Goal: Task Accomplishment & Management: Manage account settings

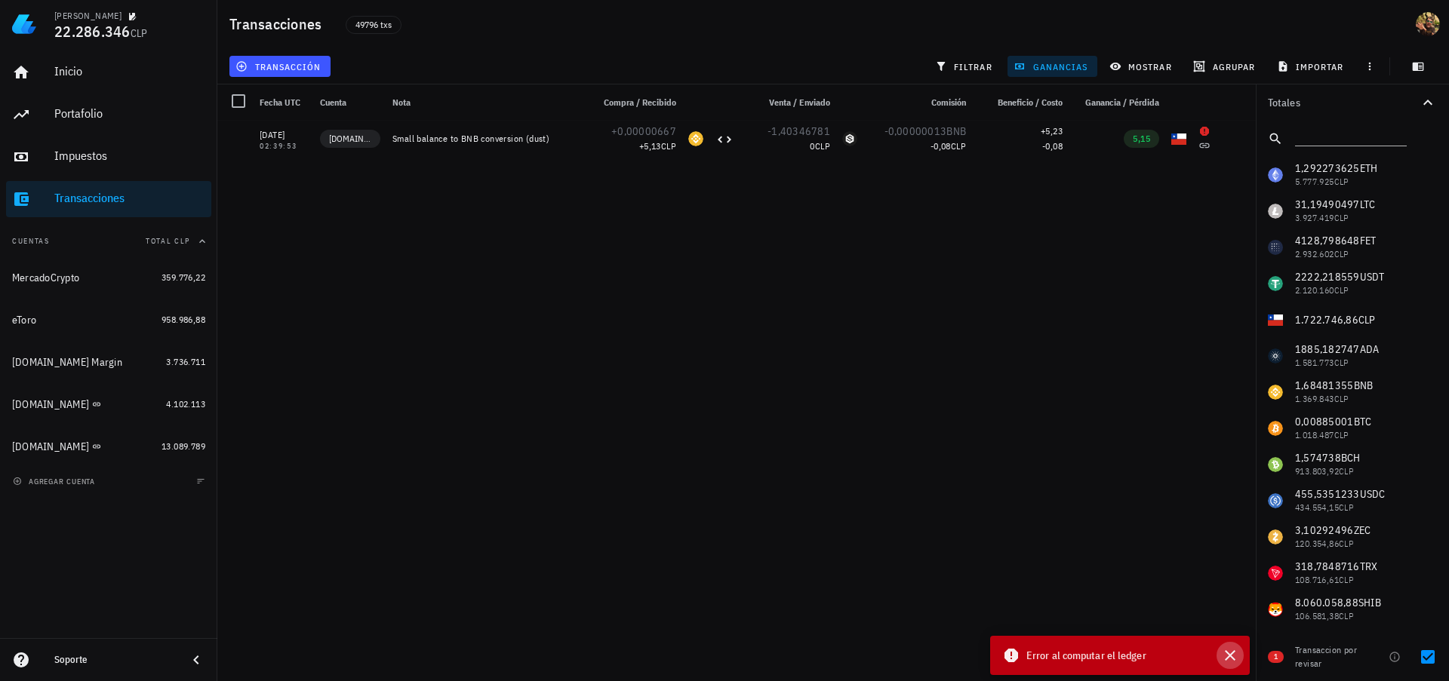
click at [1235, 656] on icon "button" at bounding box center [1230, 656] width 18 height 18
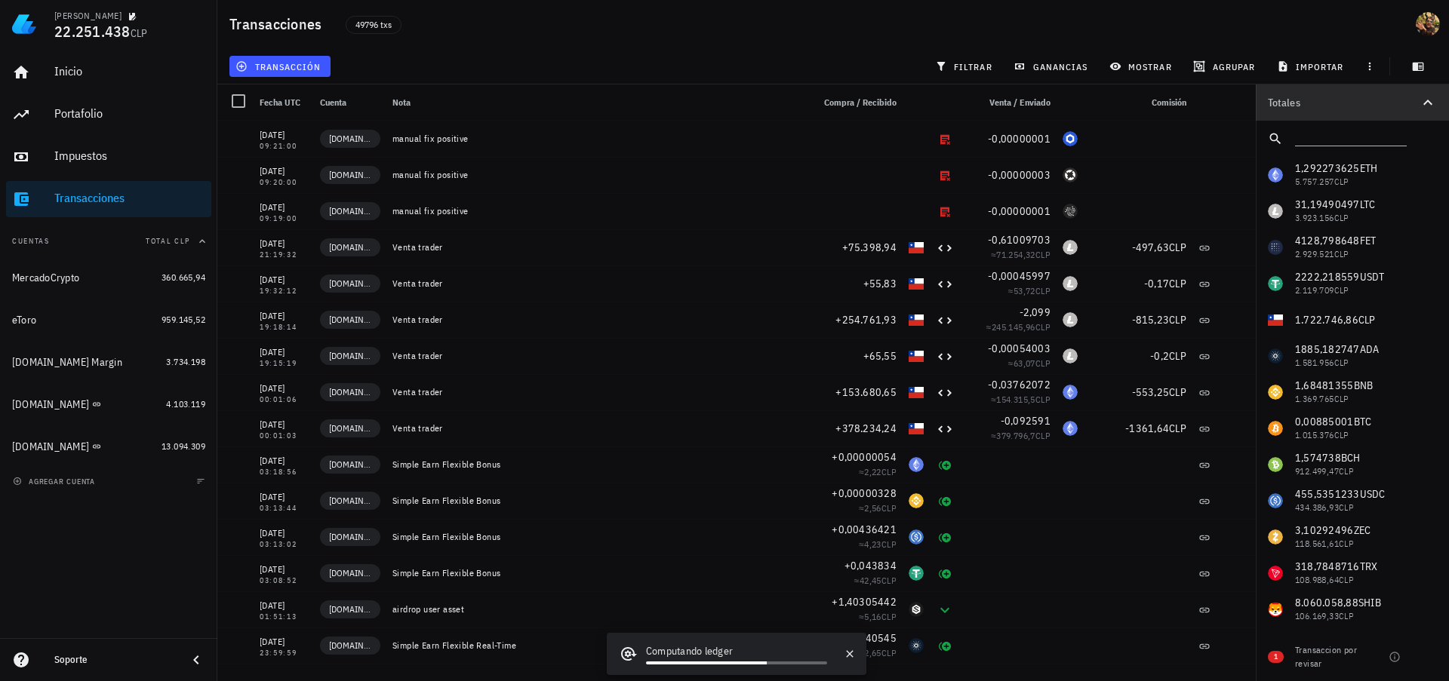
click at [1428, 103] on icon "button" at bounding box center [1428, 103] width 18 height 18
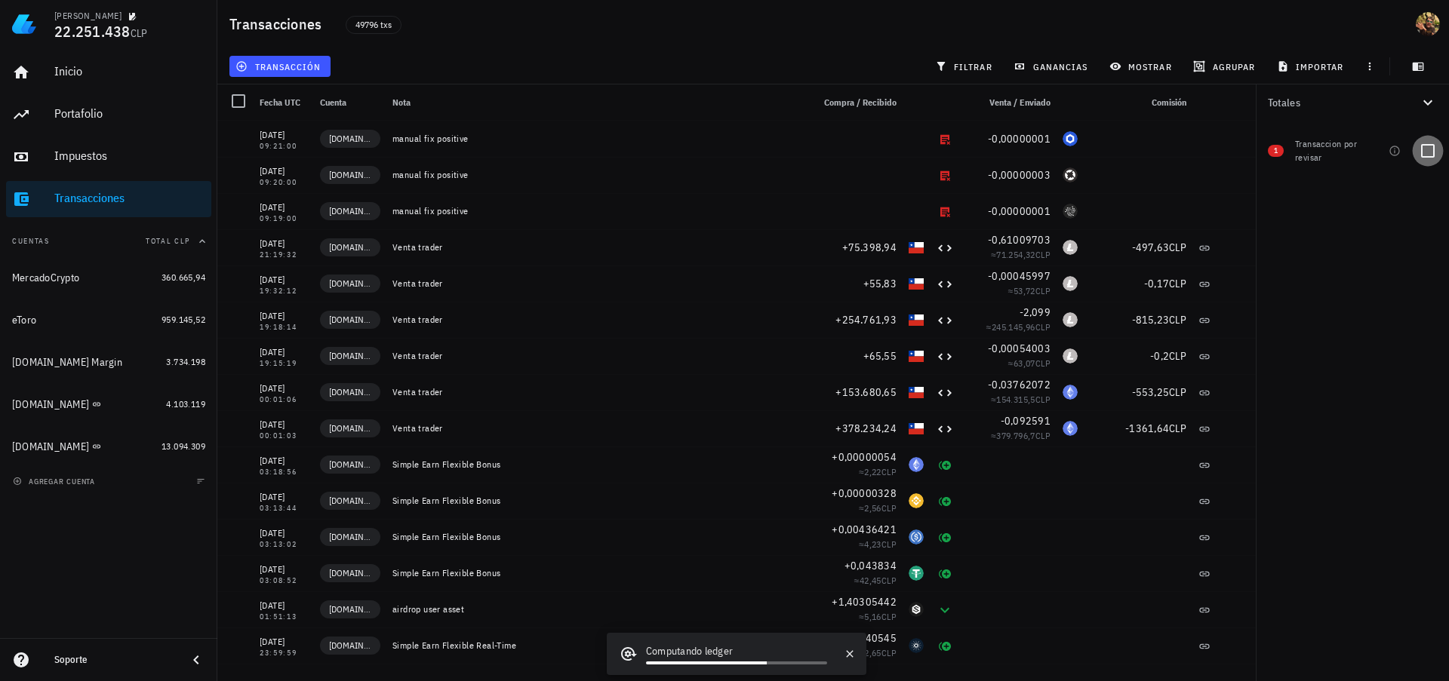
click at [1430, 152] on div at bounding box center [1428, 151] width 26 height 26
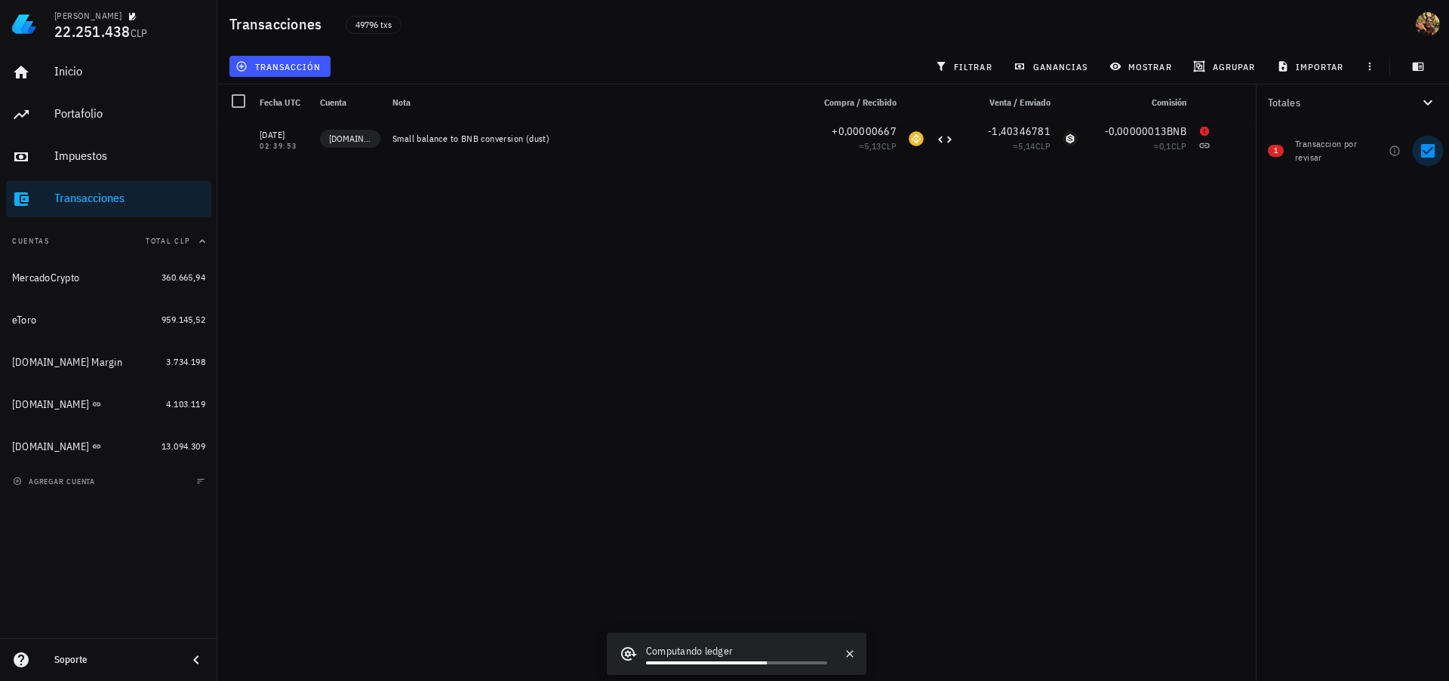
click at [1428, 152] on div at bounding box center [1428, 151] width 26 height 26
checkbox input "false"
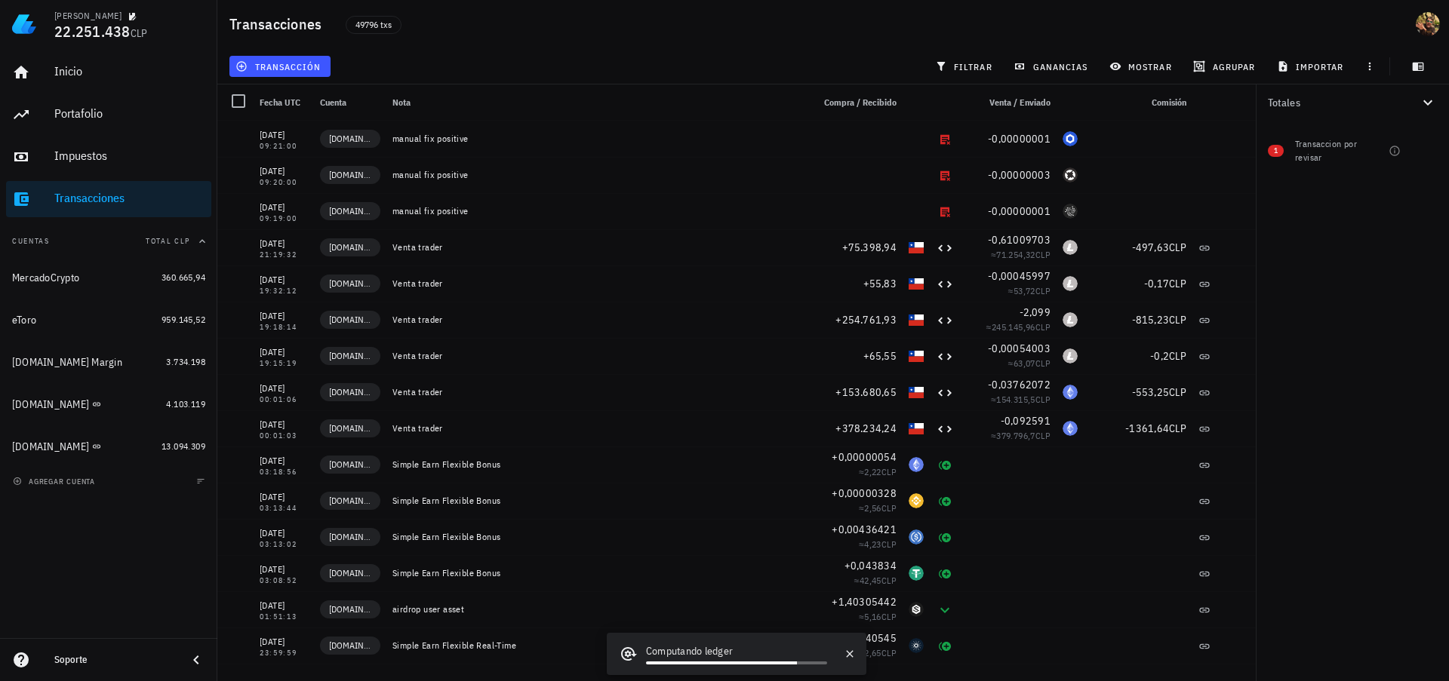
click at [1426, 96] on icon "button" at bounding box center [1428, 103] width 18 height 18
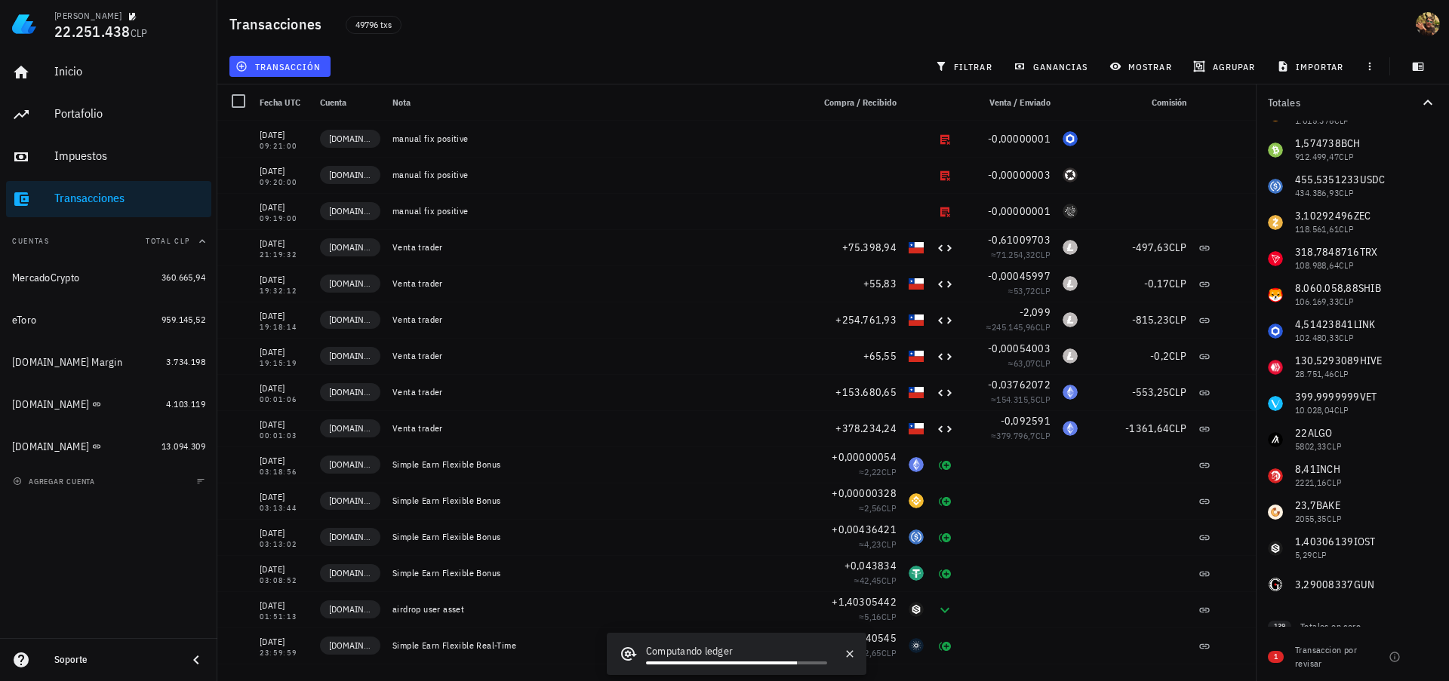
scroll to position [339, 0]
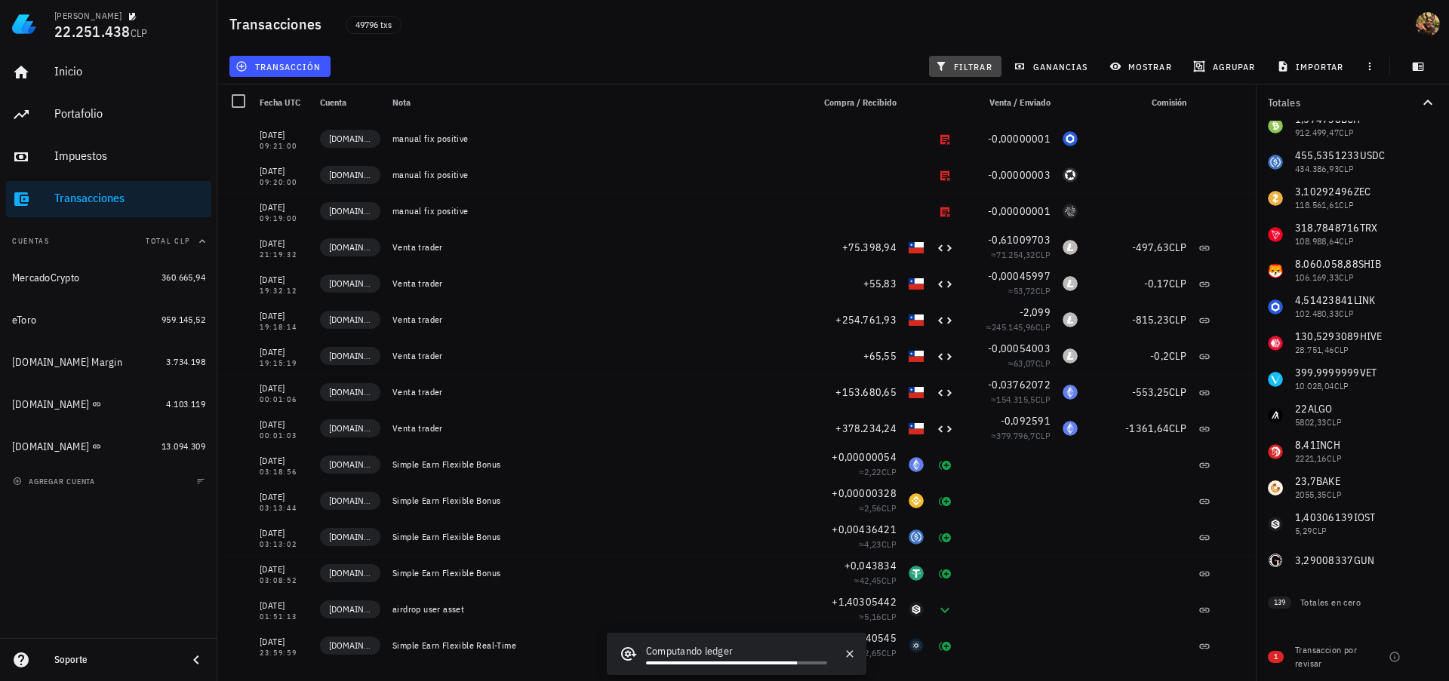
click at [972, 69] on span "filtrar" at bounding box center [965, 66] width 54 height 12
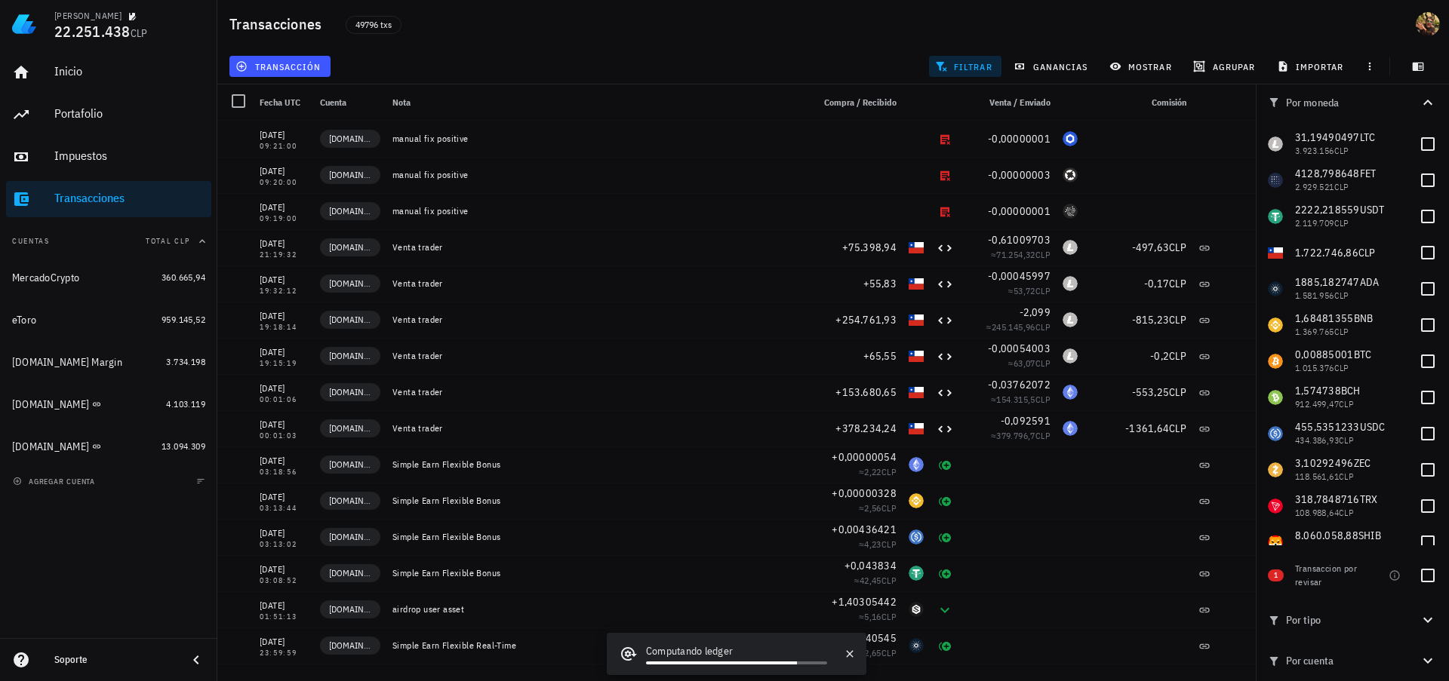
scroll to position [0, 0]
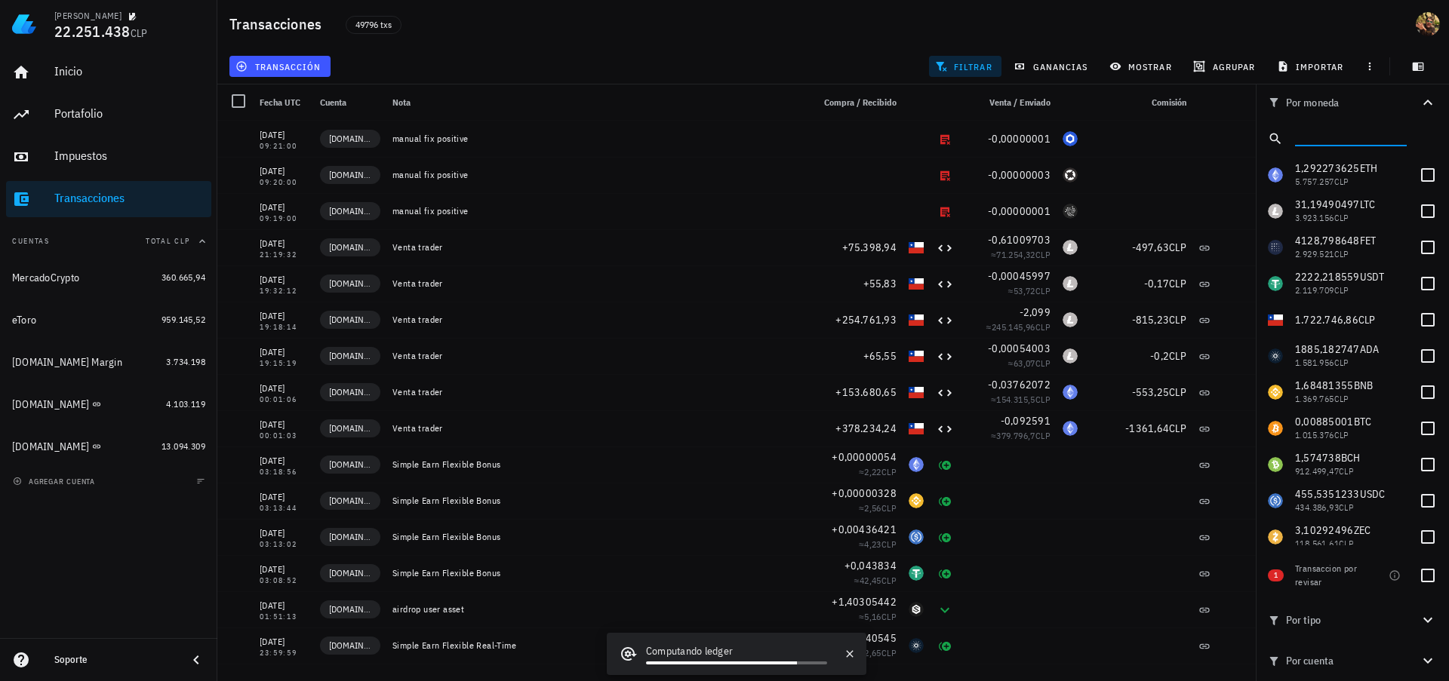
click at [1340, 134] on input "text" at bounding box center [1349, 136] width 109 height 20
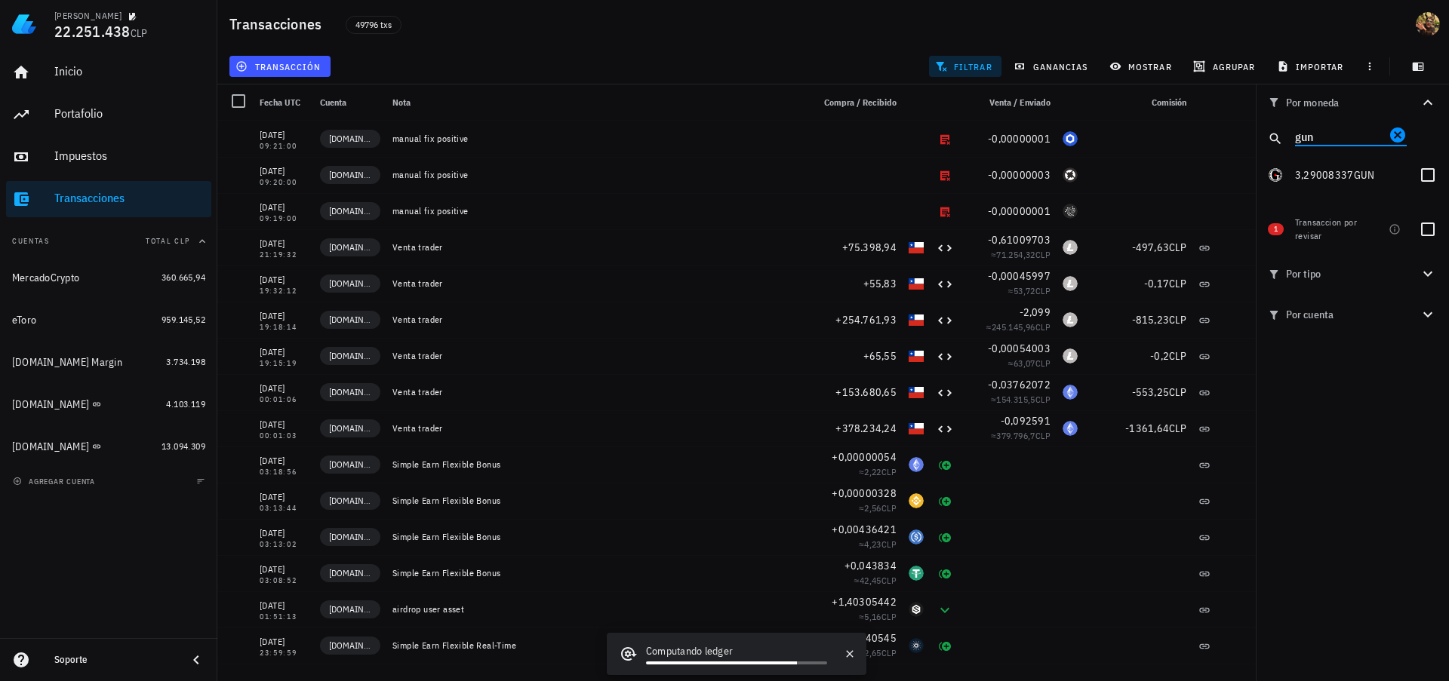
type input "gun"
click at [1428, 177] on div at bounding box center [1428, 175] width 26 height 26
checkbox input "true"
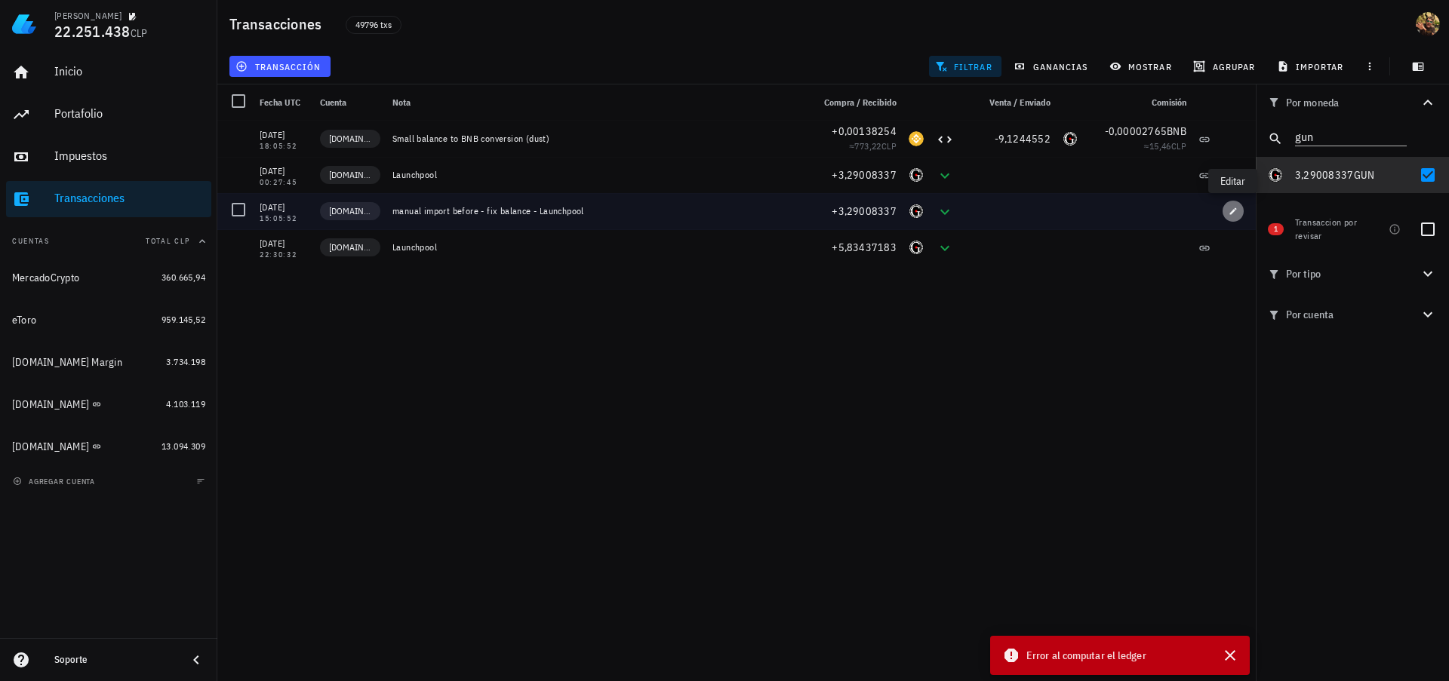
click at [1231, 213] on icon "button" at bounding box center [1233, 211] width 7 height 7
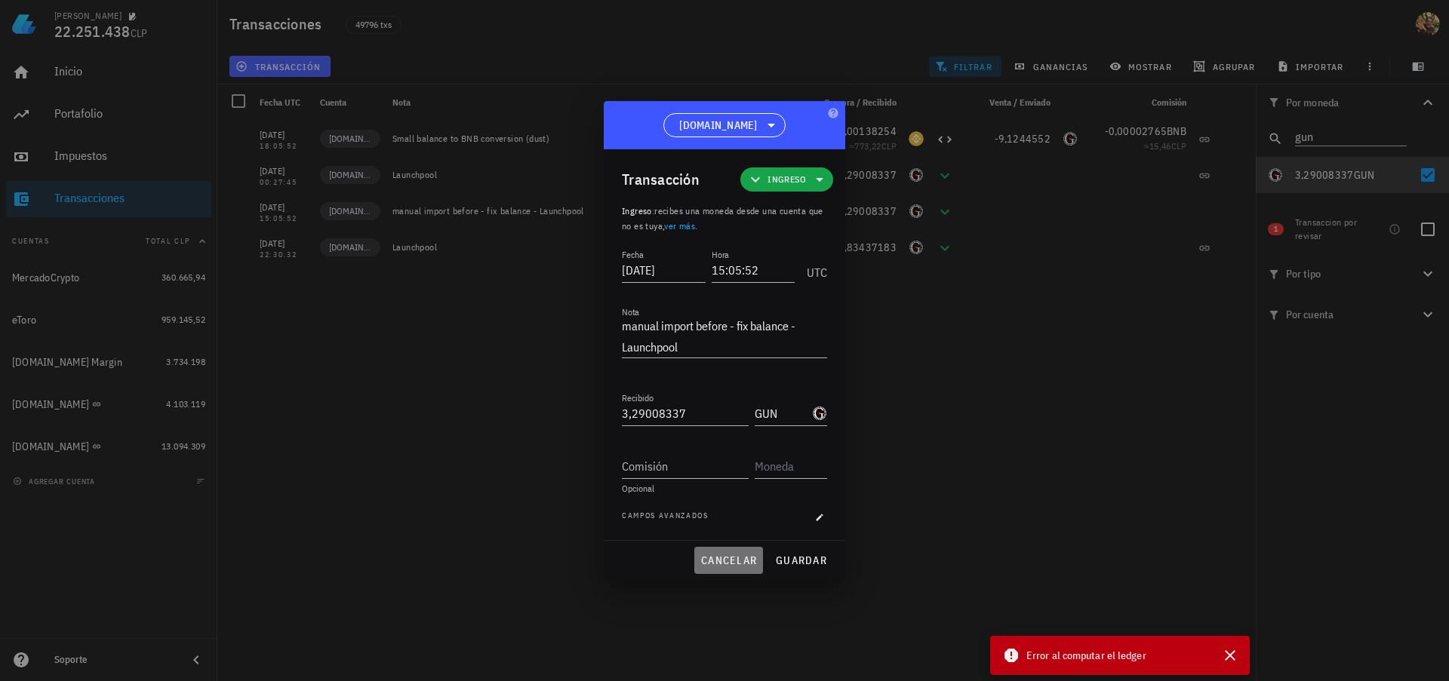
click at [736, 567] on span "cancelar" at bounding box center [728, 561] width 57 height 14
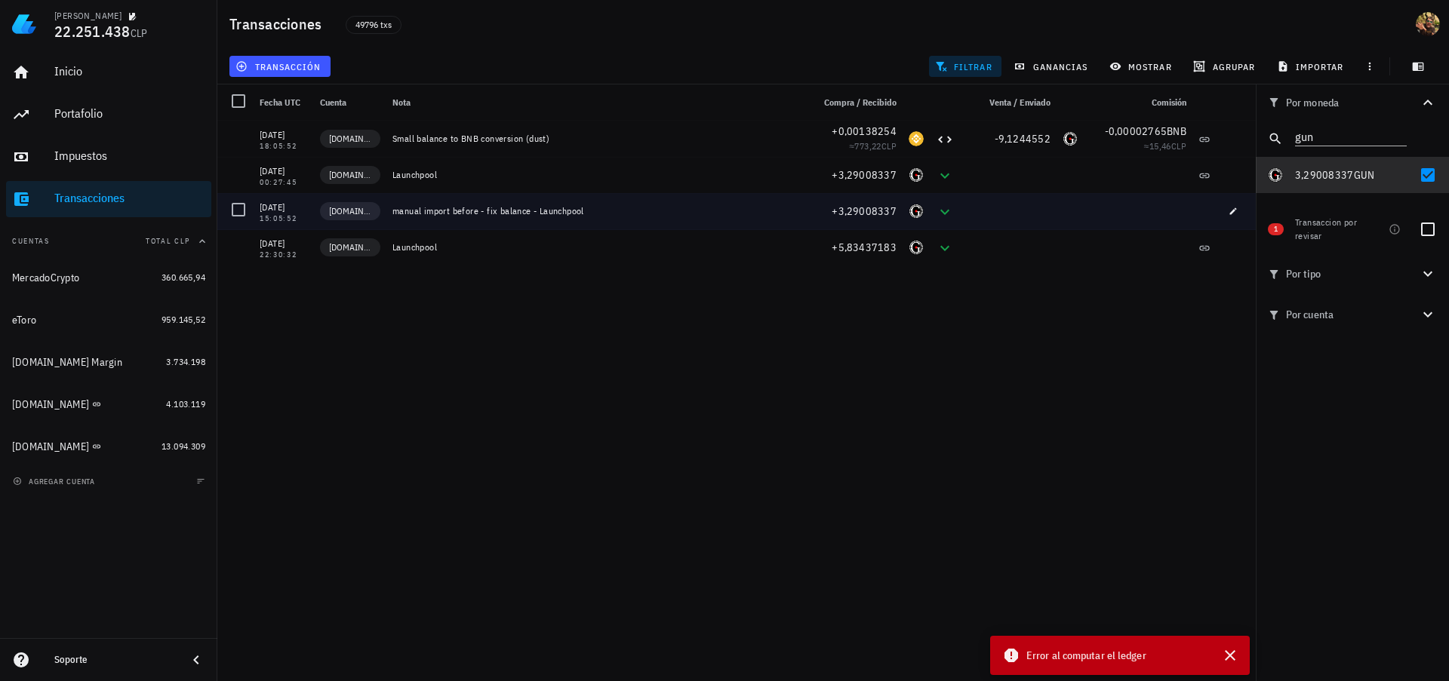
click at [238, 209] on div at bounding box center [239, 210] width 26 height 26
click at [1369, 68] on icon "button" at bounding box center [1370, 66] width 12 height 12
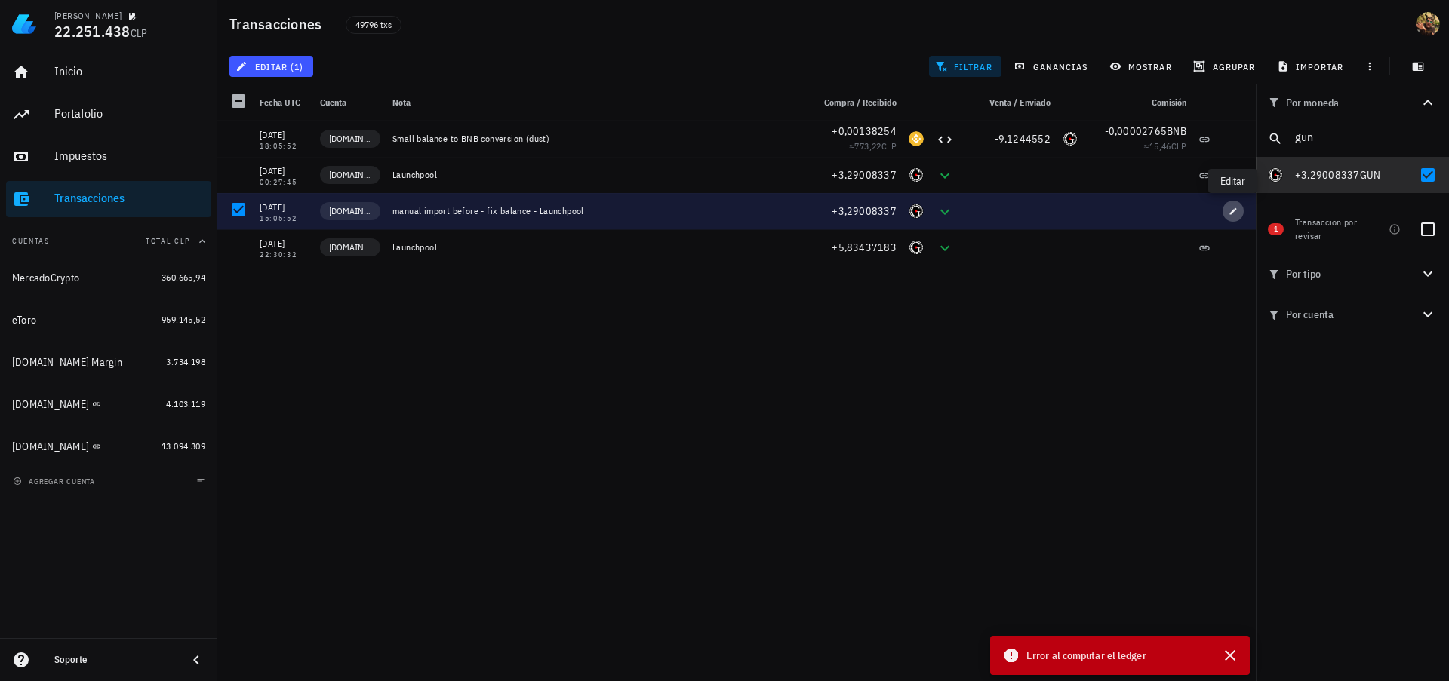
click at [1230, 211] on icon "button" at bounding box center [1232, 211] width 9 height 9
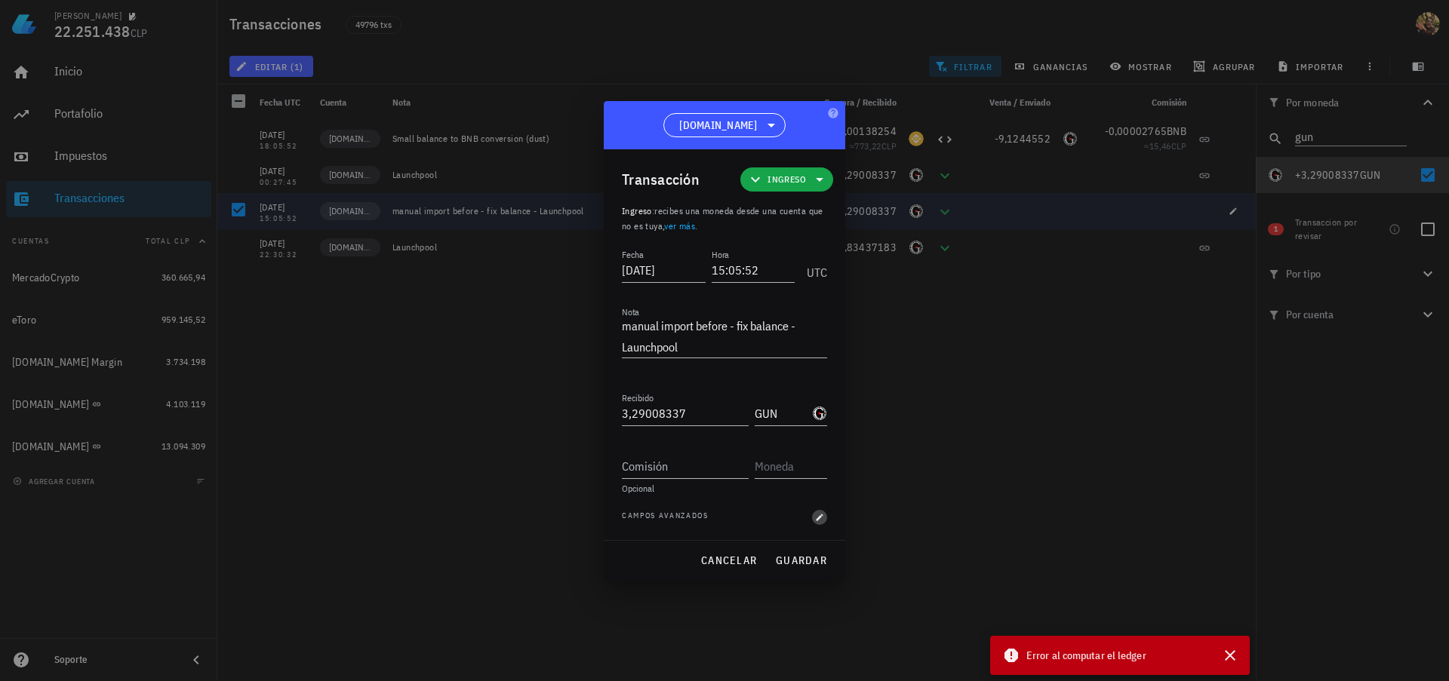
click at [818, 518] on icon "button" at bounding box center [819, 517] width 7 height 7
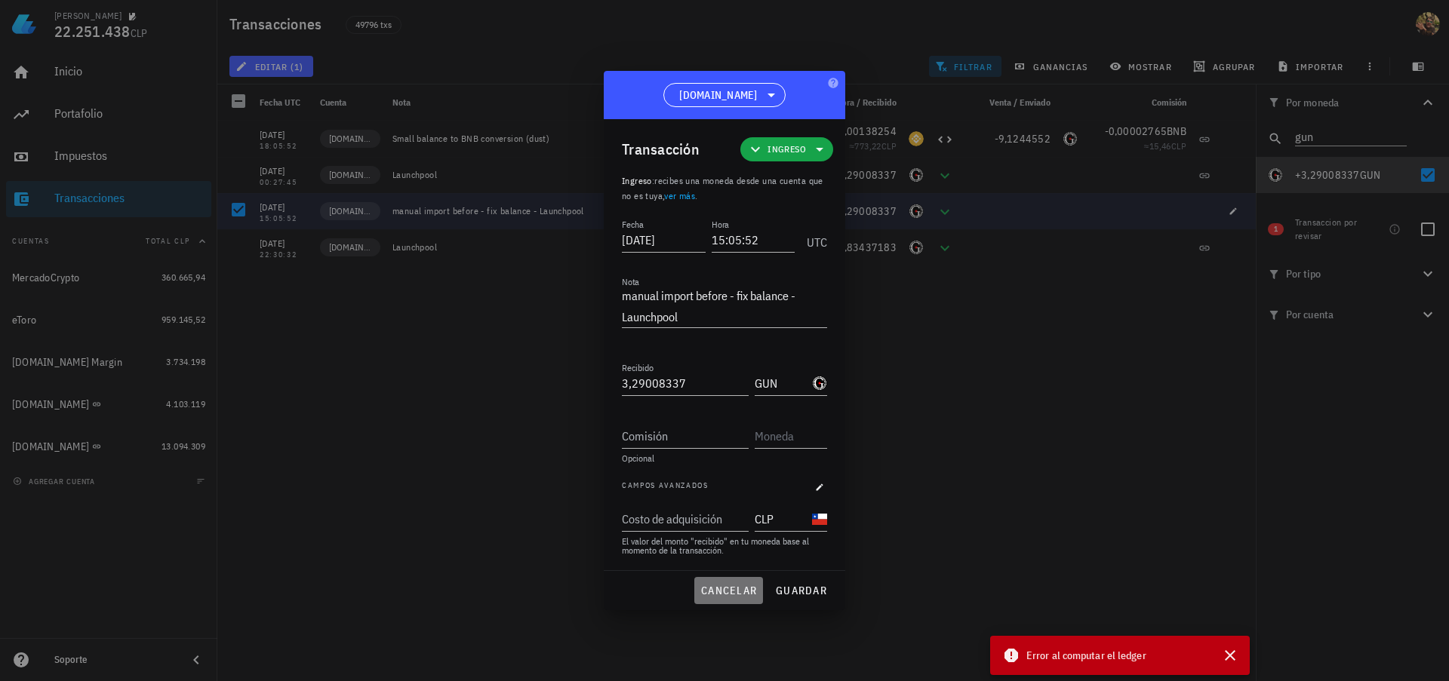
click at [736, 592] on span "cancelar" at bounding box center [728, 591] width 57 height 14
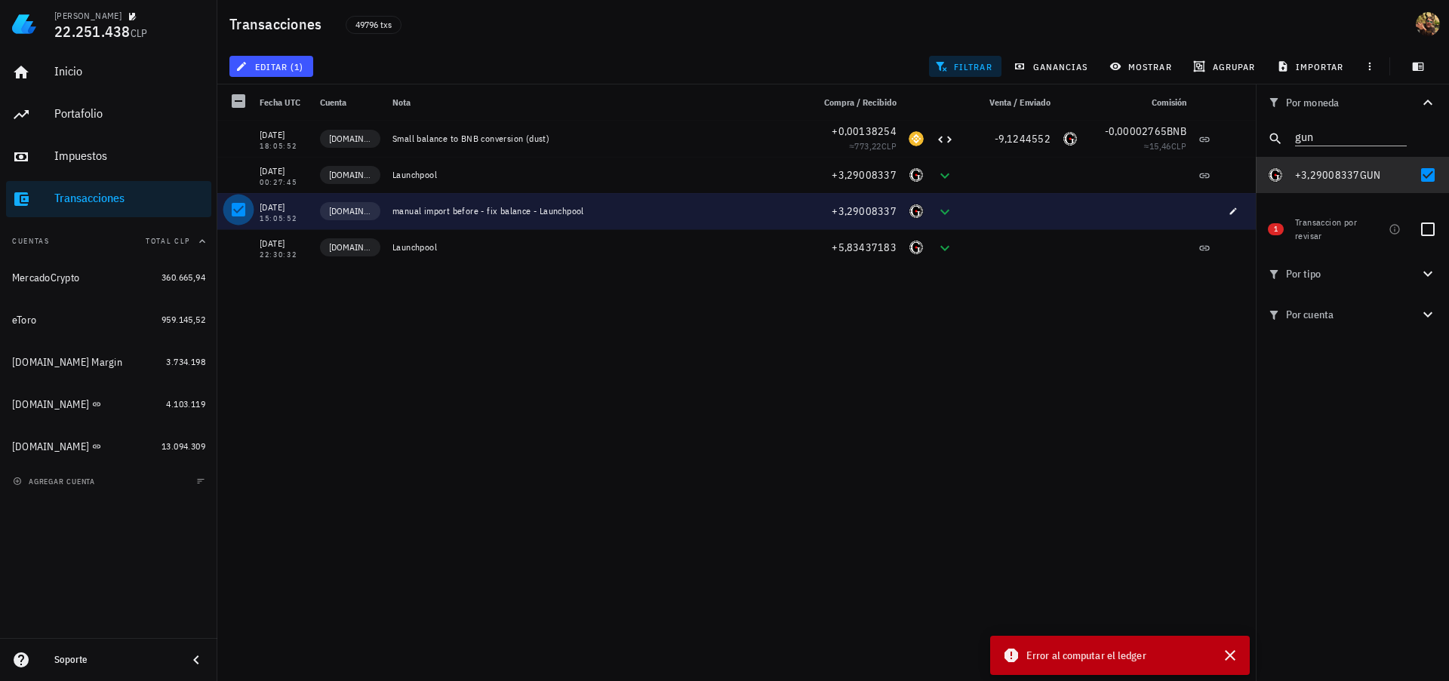
click at [244, 211] on div at bounding box center [239, 210] width 26 height 26
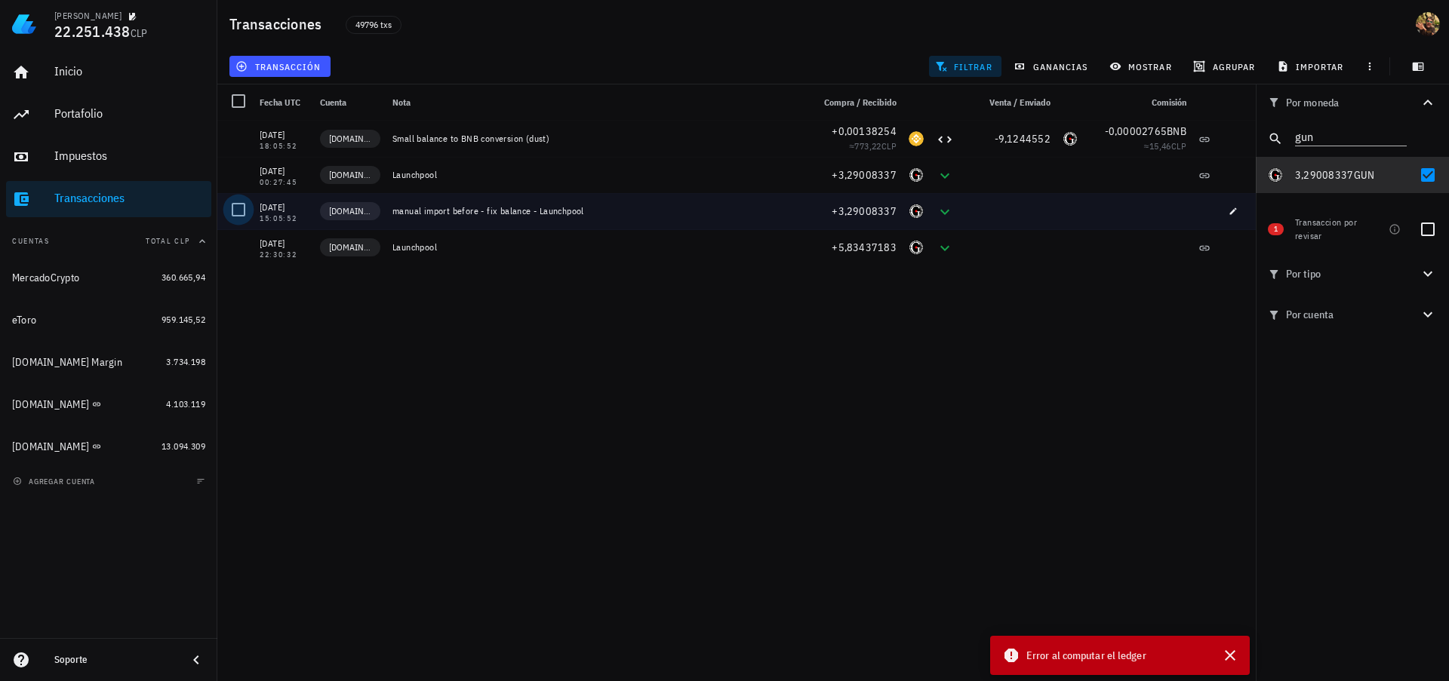
click at [238, 213] on div at bounding box center [239, 210] width 26 height 26
click at [39, 450] on div "[DOMAIN_NAME]" at bounding box center [50, 447] width 77 height 13
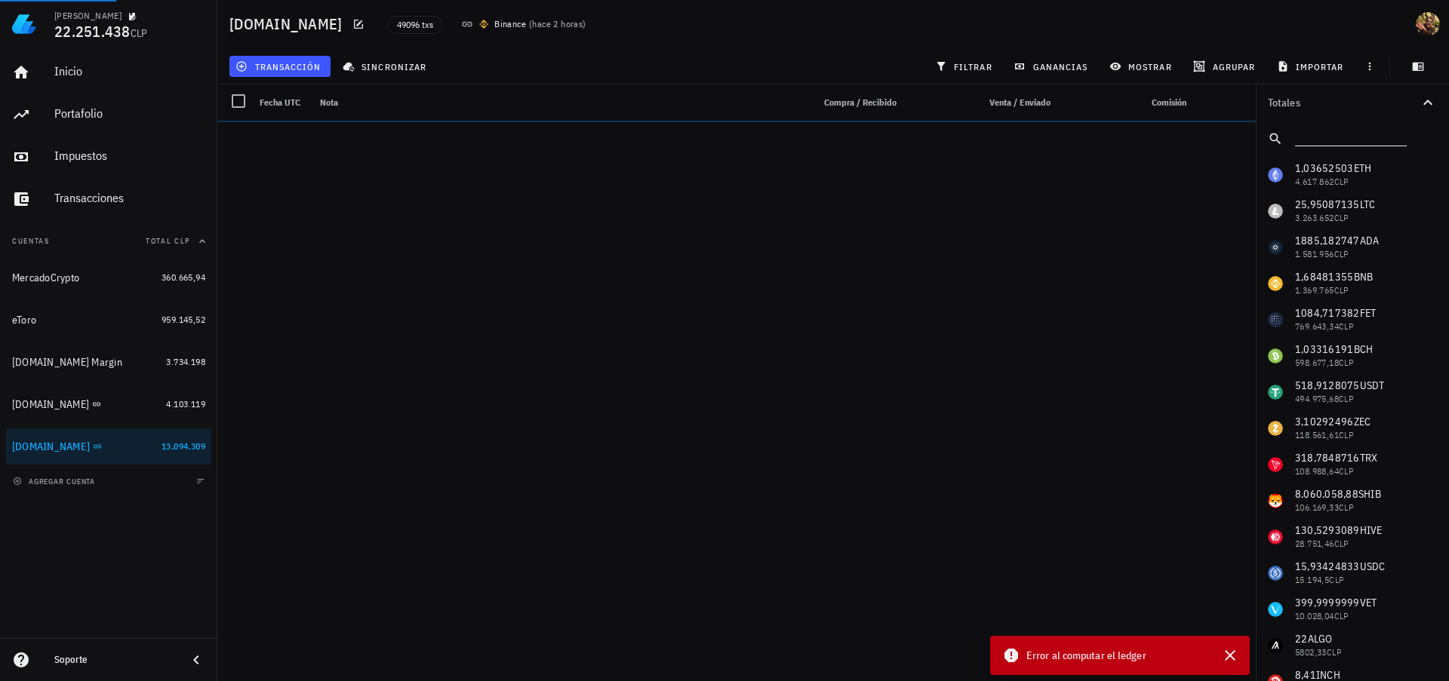
click at [1349, 131] on input "text" at bounding box center [1349, 136] width 109 height 20
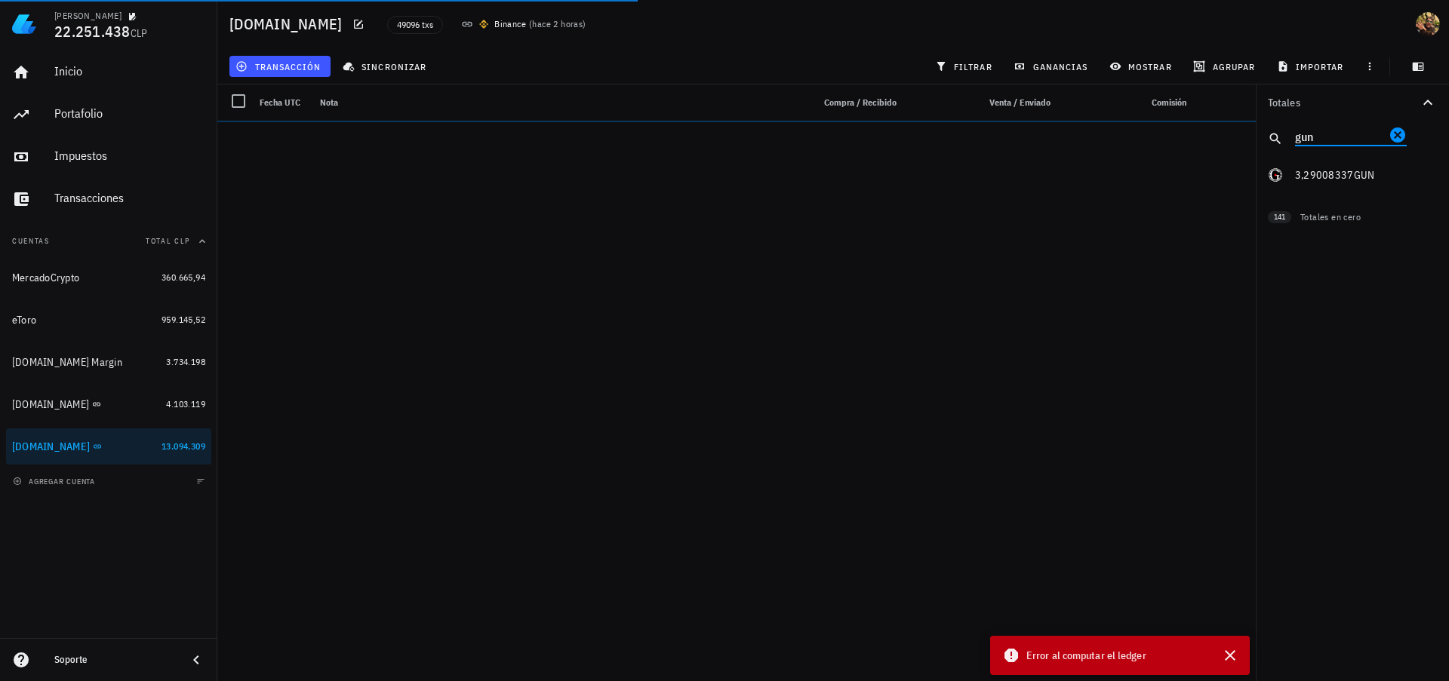
type input "gun"
click at [978, 60] on span "filtrar" at bounding box center [965, 66] width 54 height 12
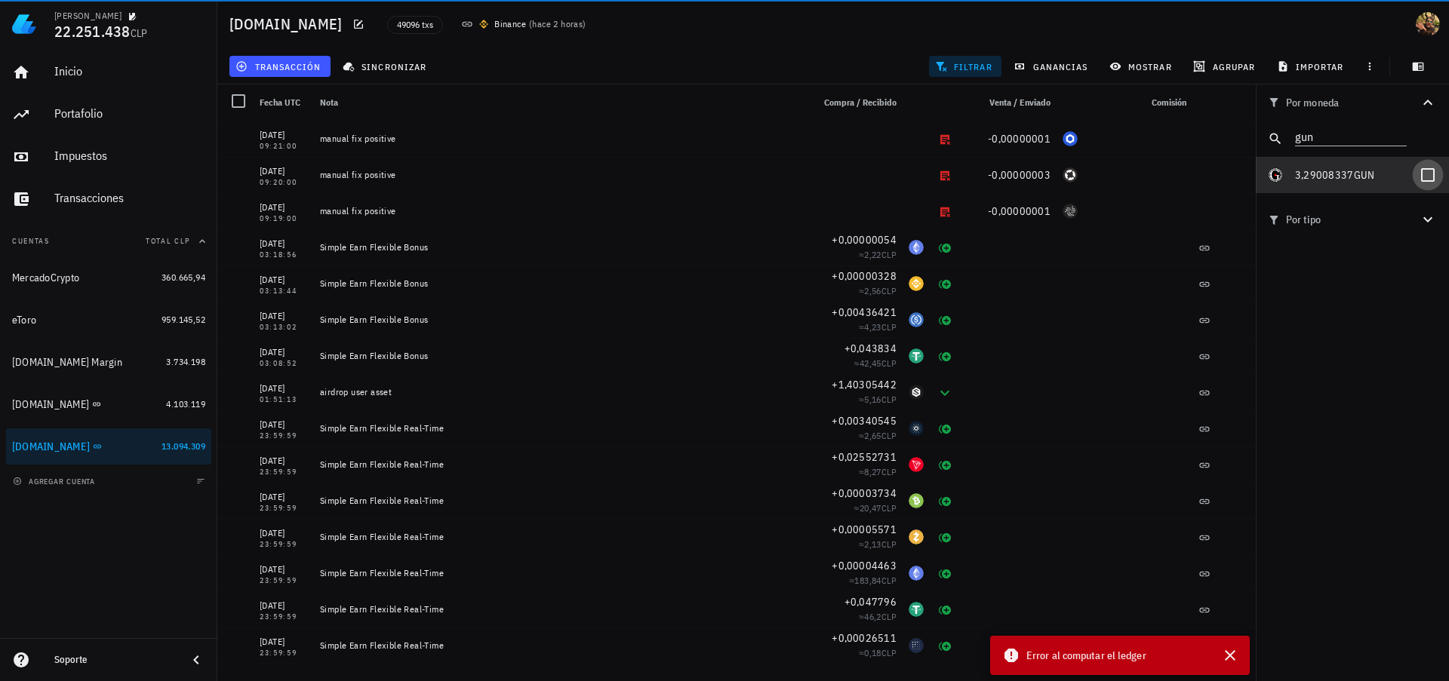
click at [1423, 177] on div at bounding box center [1428, 175] width 26 height 26
checkbox input "true"
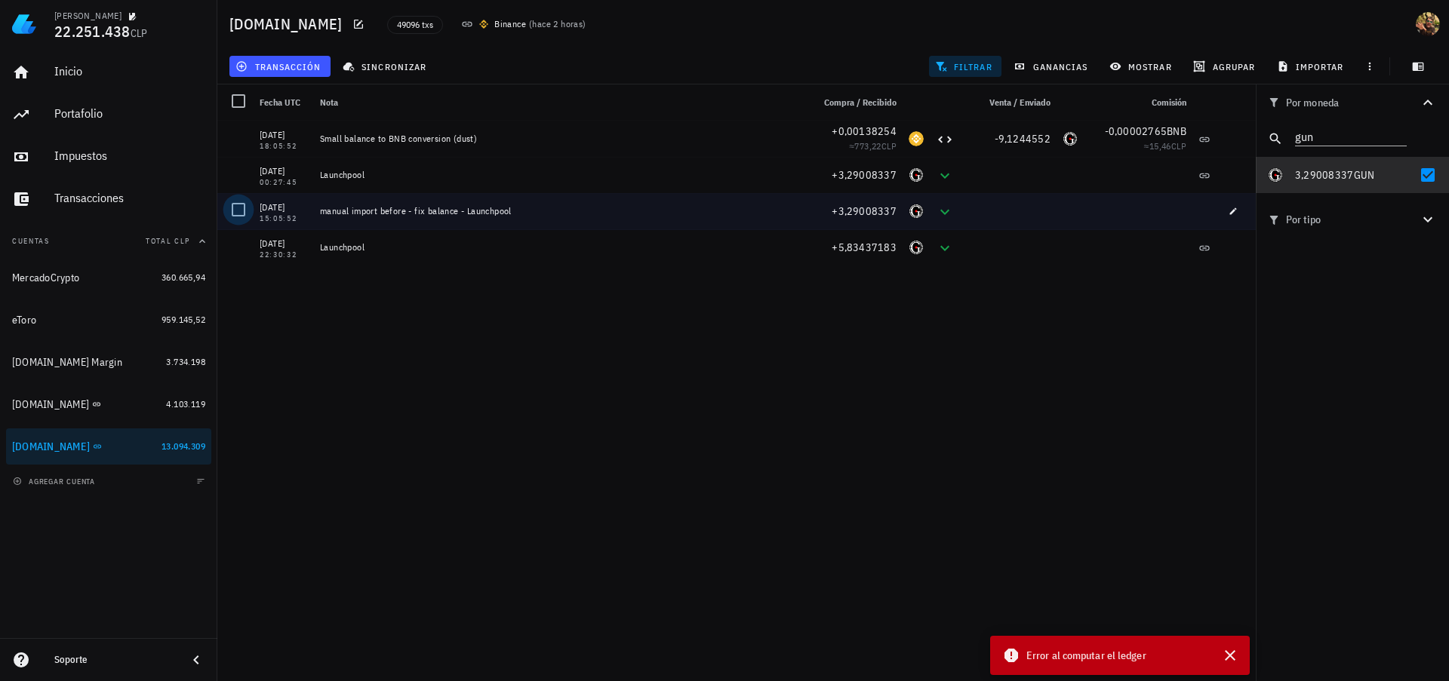
click at [246, 211] on div at bounding box center [239, 210] width 26 height 26
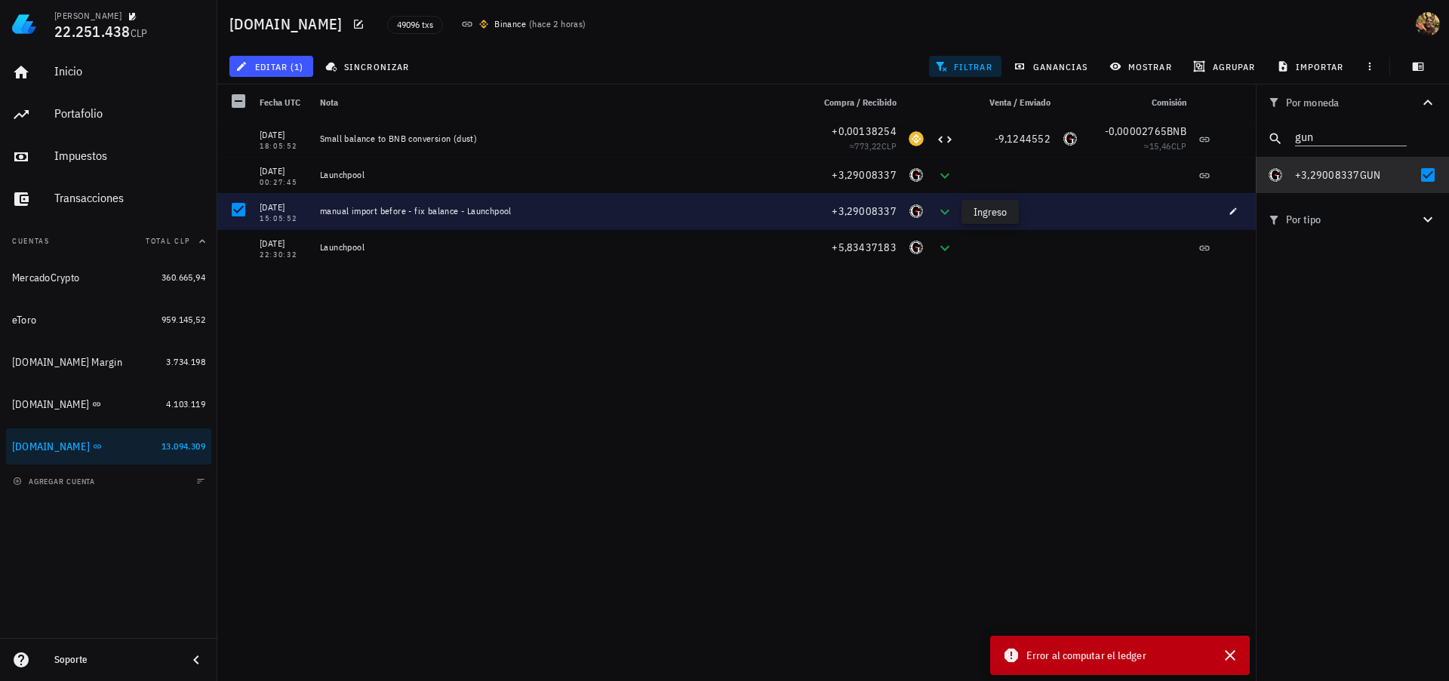
click at [943, 212] on icon at bounding box center [944, 211] width 9 height 5
click at [1231, 214] on icon "button" at bounding box center [1232, 211] width 9 height 9
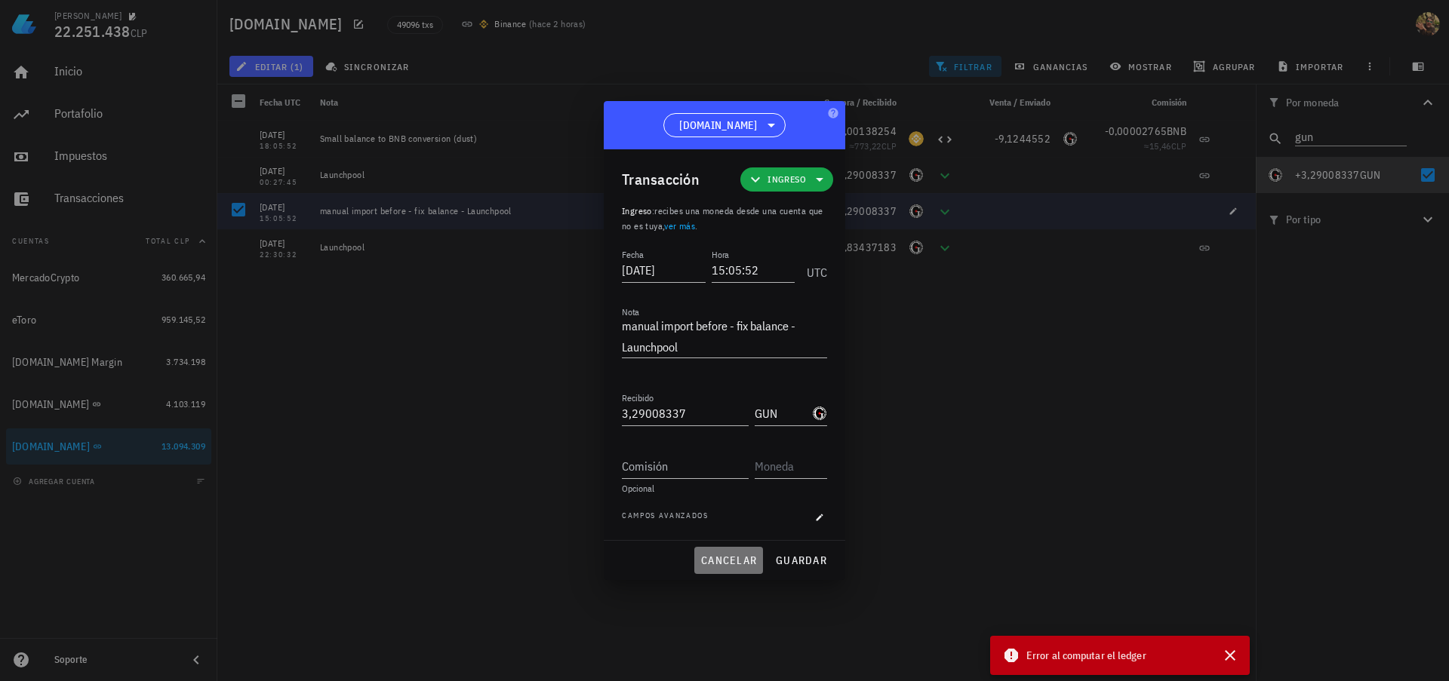
click at [722, 563] on span "cancelar" at bounding box center [728, 561] width 57 height 14
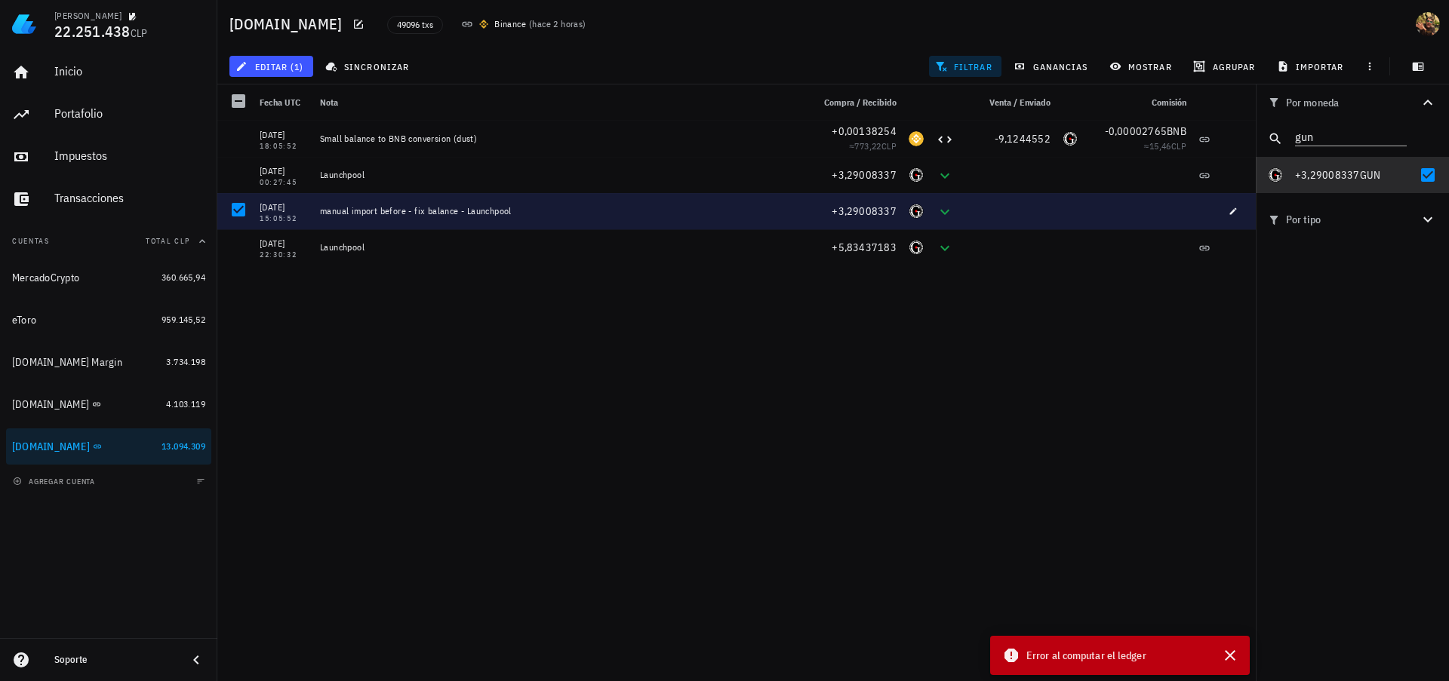
click at [348, 217] on div "manual import before - fix balance - Launchpool" at bounding box center [560, 211] width 480 height 12
click at [275, 219] on div "15:05:52" at bounding box center [284, 219] width 48 height 8
click at [235, 208] on div at bounding box center [239, 210] width 26 height 26
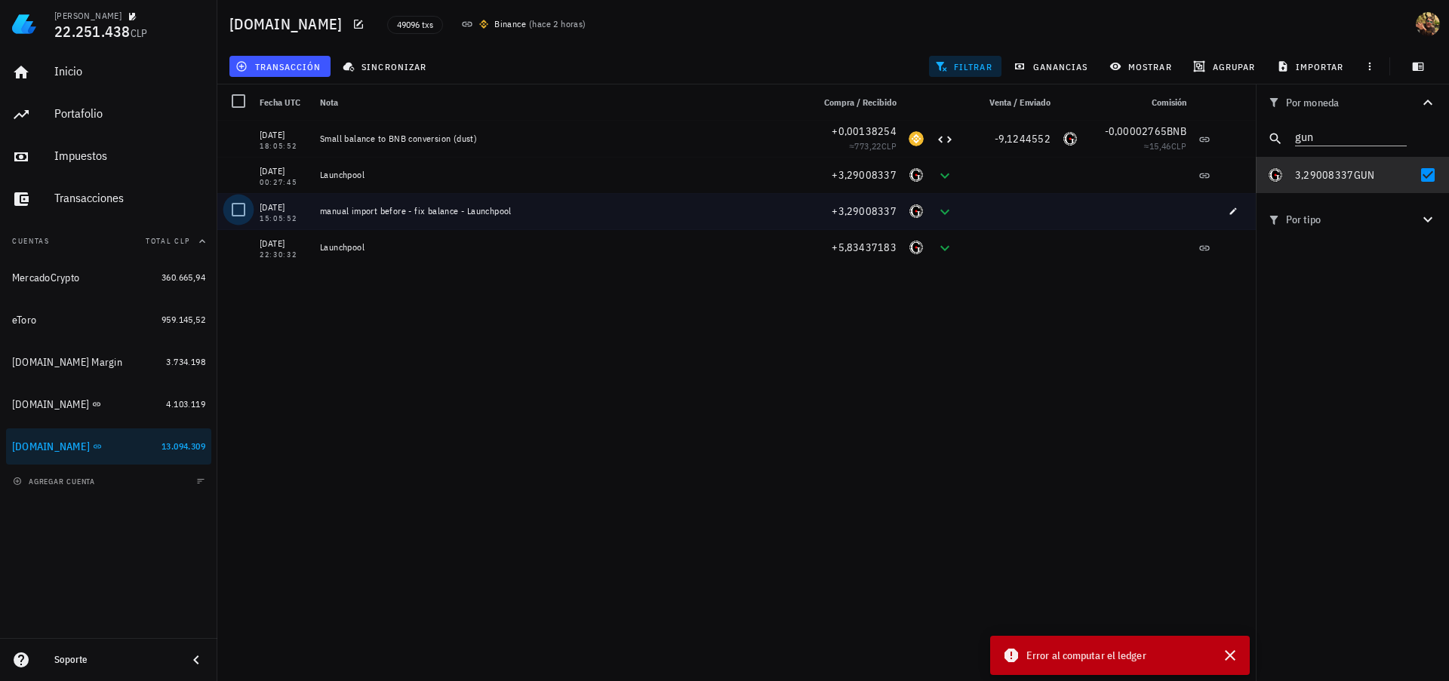
click at [233, 211] on div at bounding box center [239, 210] width 26 height 26
click at [302, 72] on button "editar (1)" at bounding box center [271, 66] width 84 height 21
click at [316, 170] on div "Eliminar" at bounding box center [319, 161] width 106 height 24
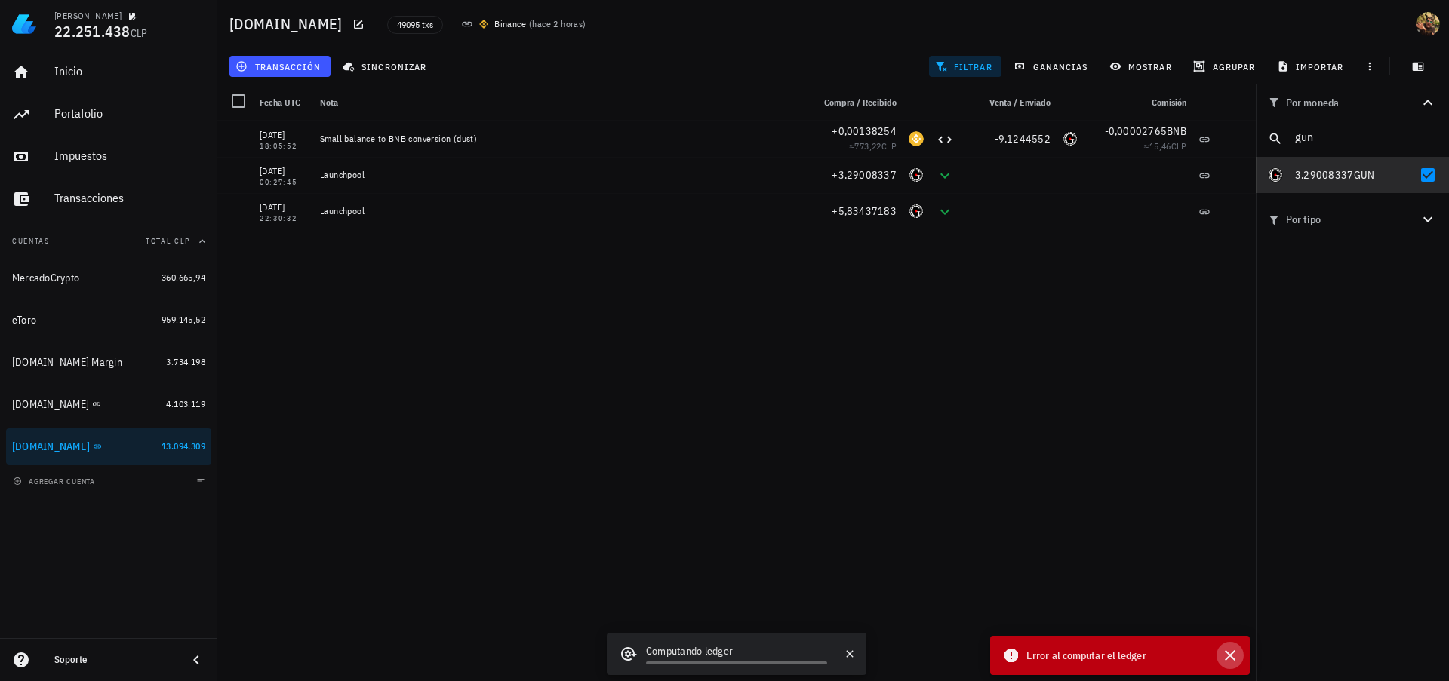
click at [1224, 658] on icon "button" at bounding box center [1230, 656] width 18 height 18
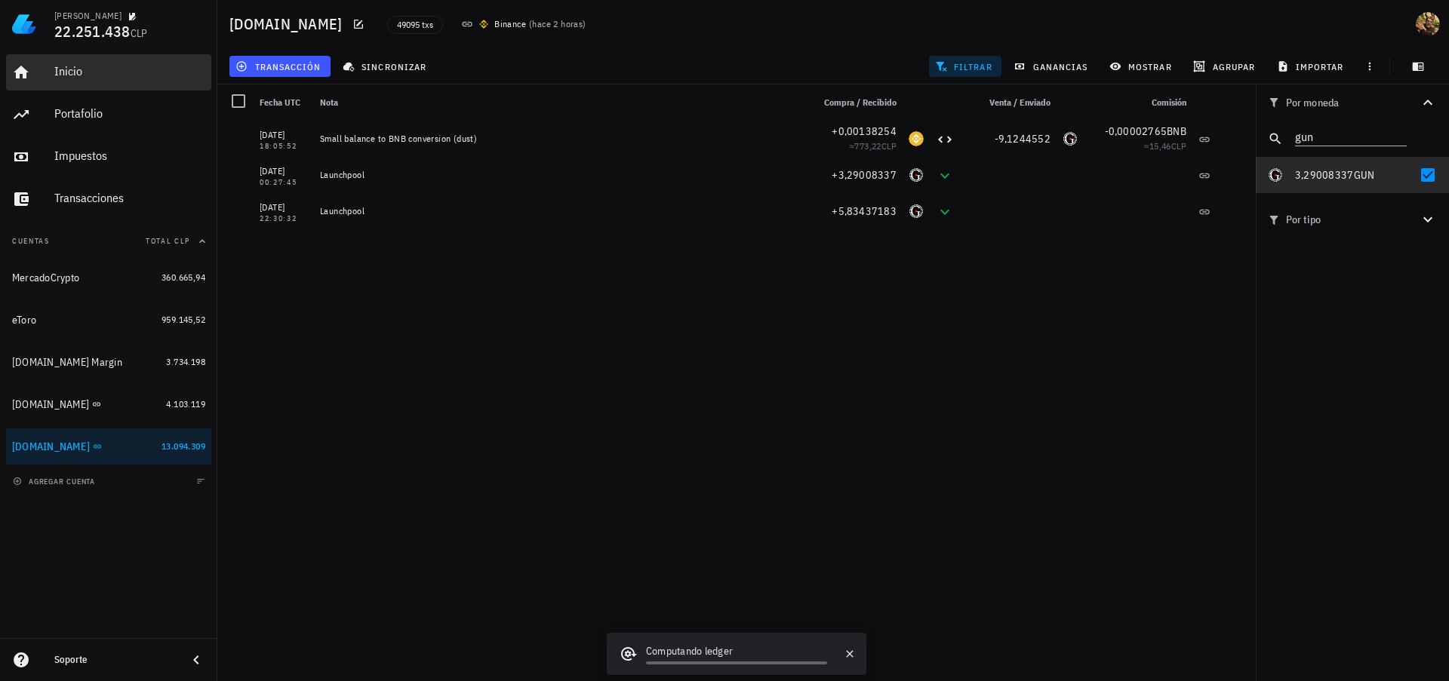
click at [99, 72] on div "Inicio" at bounding box center [129, 71] width 151 height 14
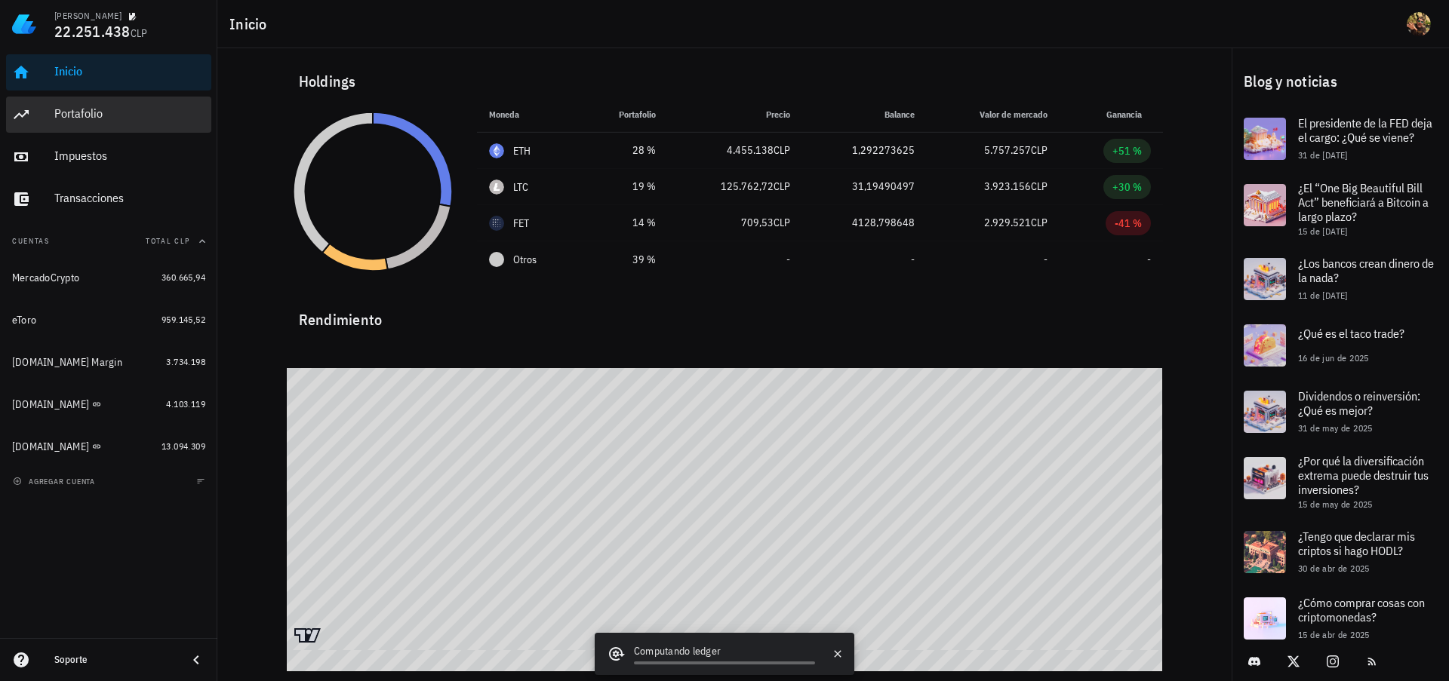
click at [114, 112] on div "Portafolio" at bounding box center [129, 113] width 151 height 14
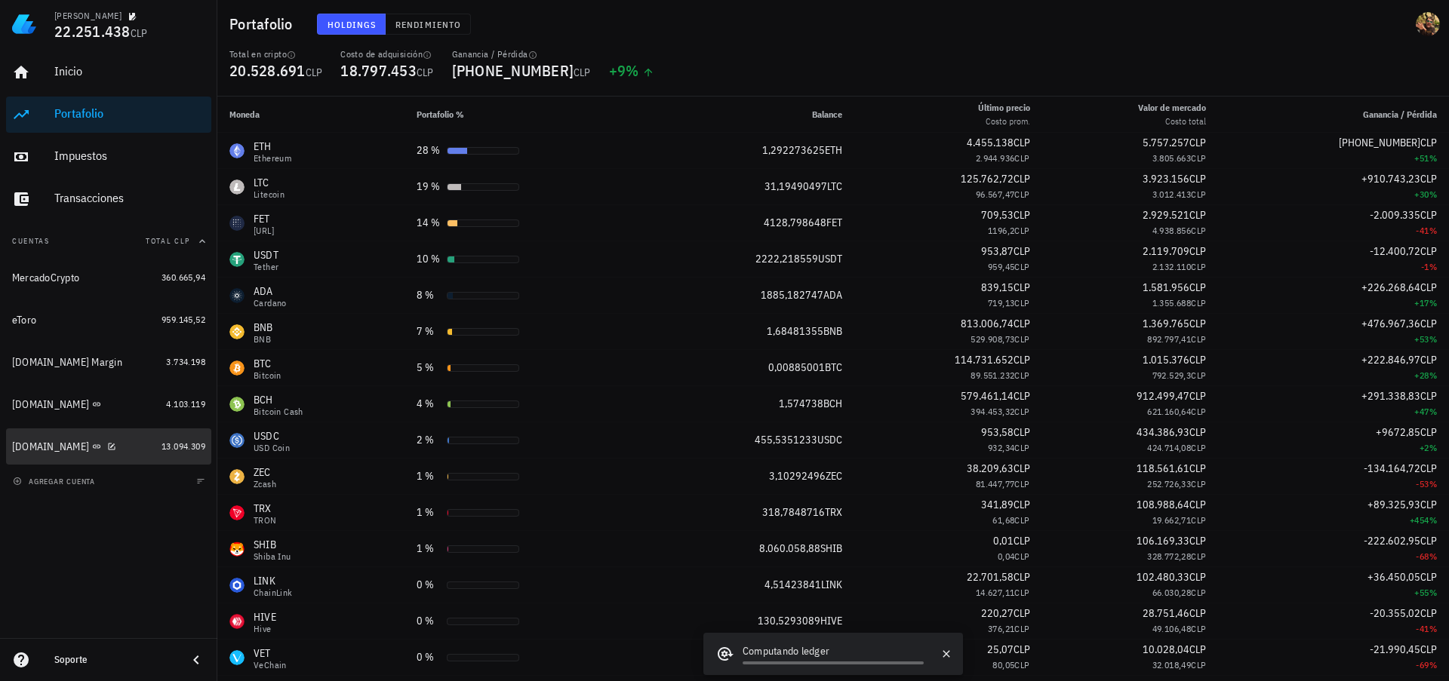
click at [38, 445] on div "[DOMAIN_NAME]" at bounding box center [50, 447] width 77 height 13
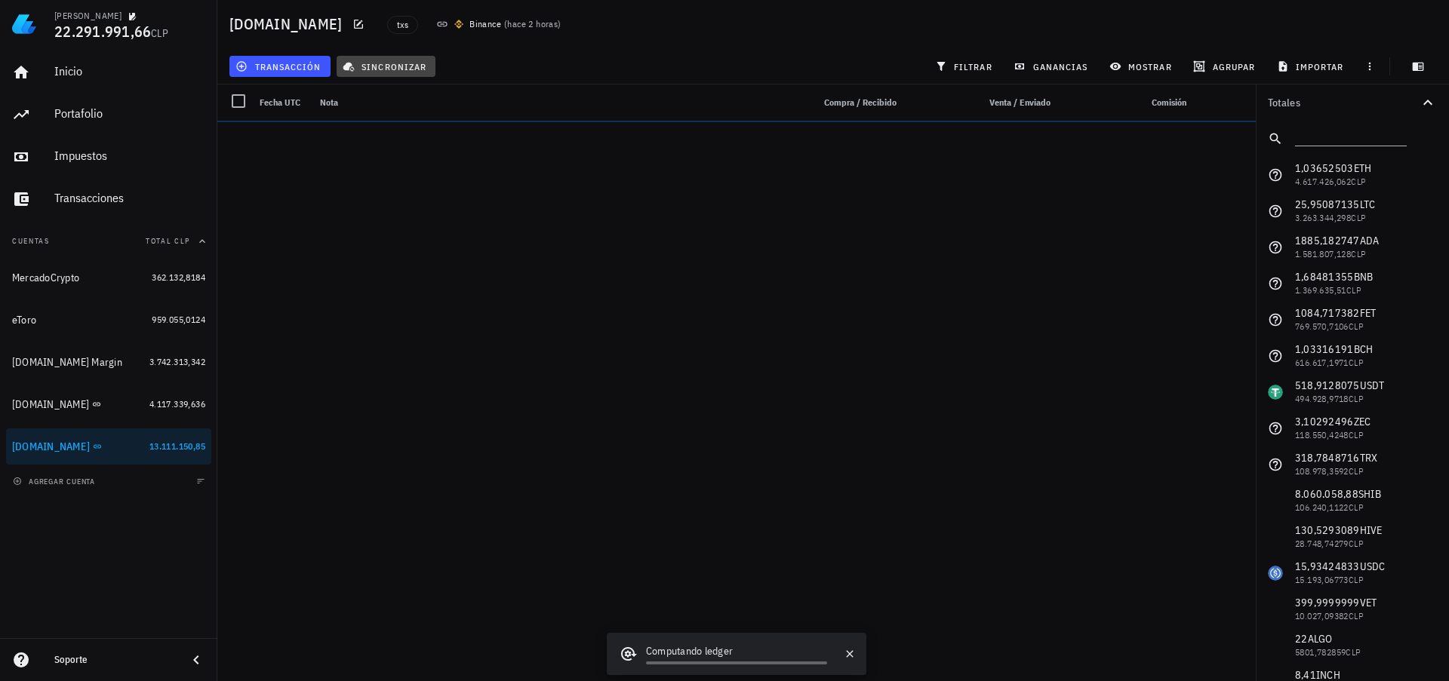
click at [387, 66] on span "sincronizar" at bounding box center [386, 66] width 81 height 12
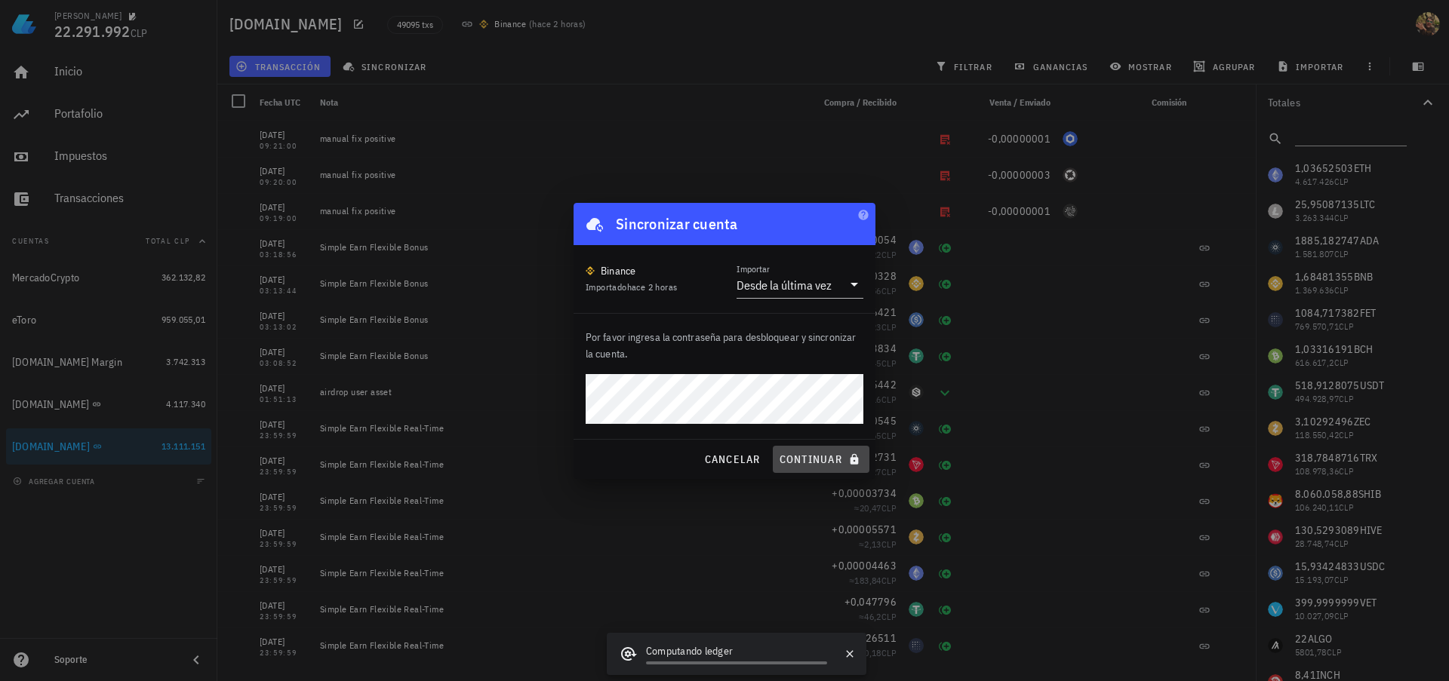
click at [818, 463] on span "continuar" at bounding box center [821, 460] width 85 height 14
